Goal: Task Accomplishment & Management: Manage account settings

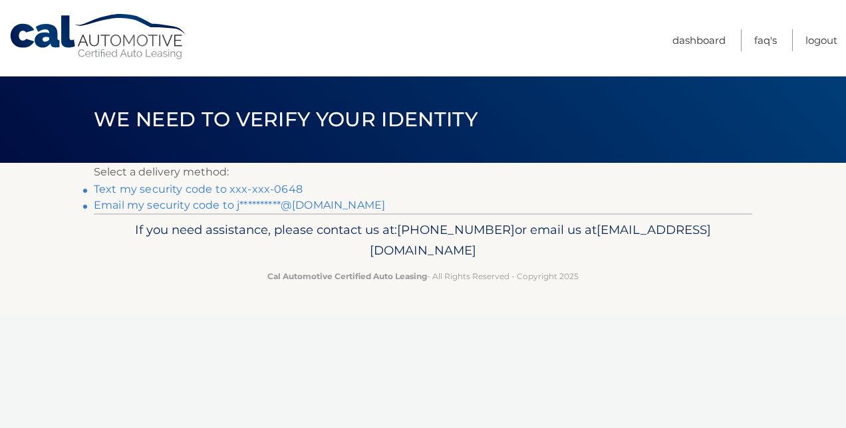
click at [211, 192] on link "Text my security code to xxx-xxx-0648" at bounding box center [198, 189] width 209 height 13
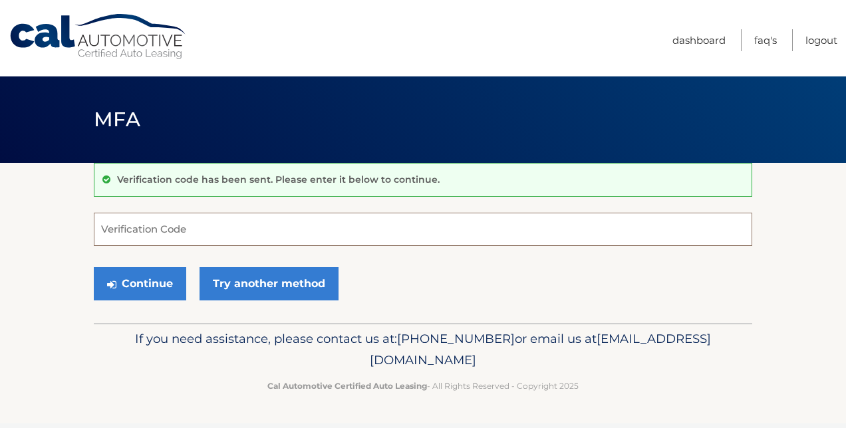
click at [184, 232] on input "Verification Code" at bounding box center [423, 229] width 658 height 33
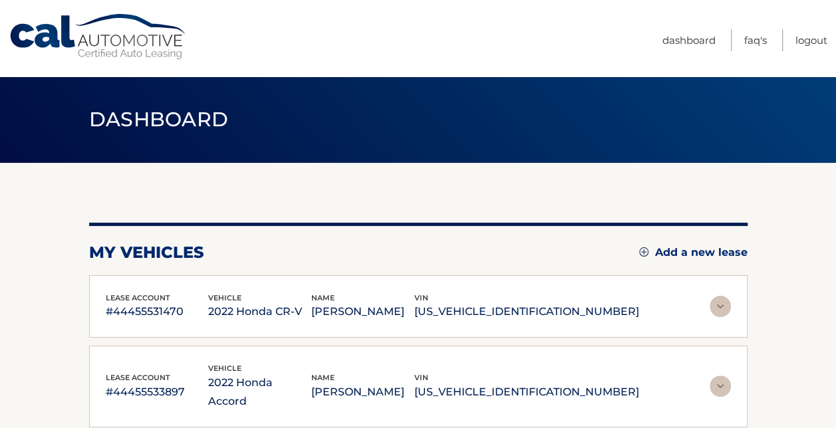
scroll to position [113, 0]
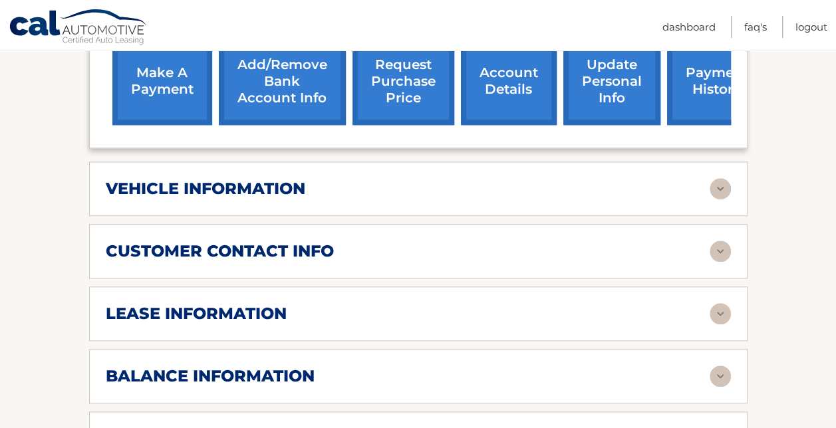
scroll to position [533, 0]
